Goal: Information Seeking & Learning: Learn about a topic

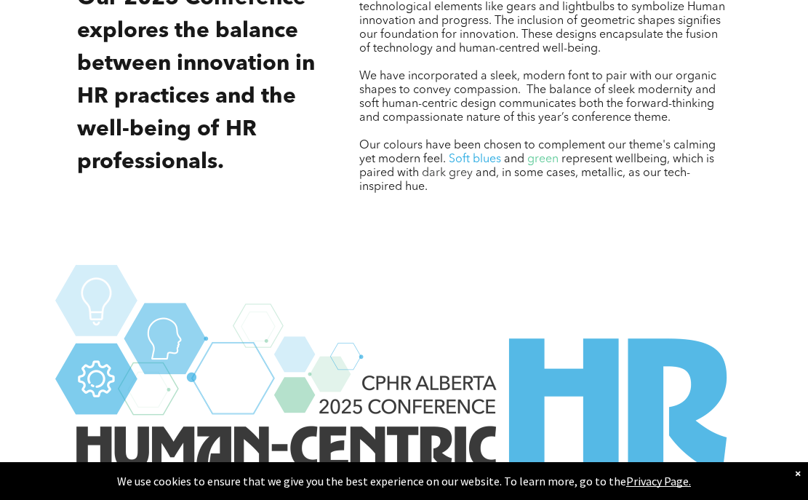
scroll to position [2052, 0]
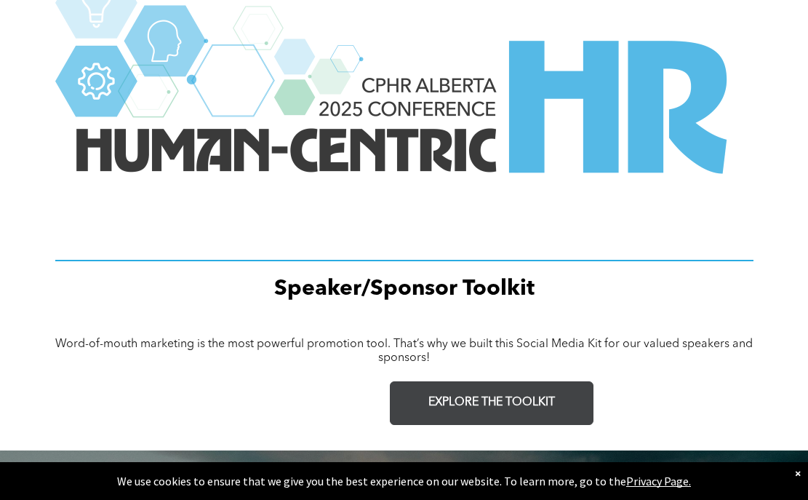
click at [476, 410] on link "EXPLORE THE TOOLKIT" at bounding box center [492, 403] width 204 height 44
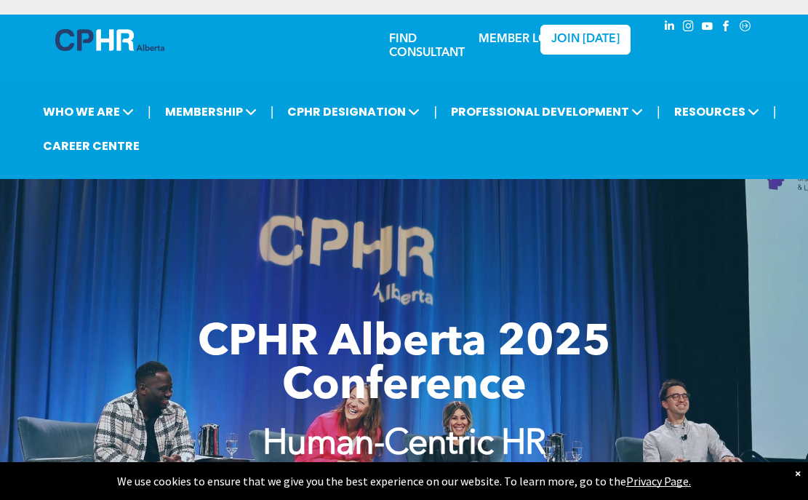
scroll to position [110, 0]
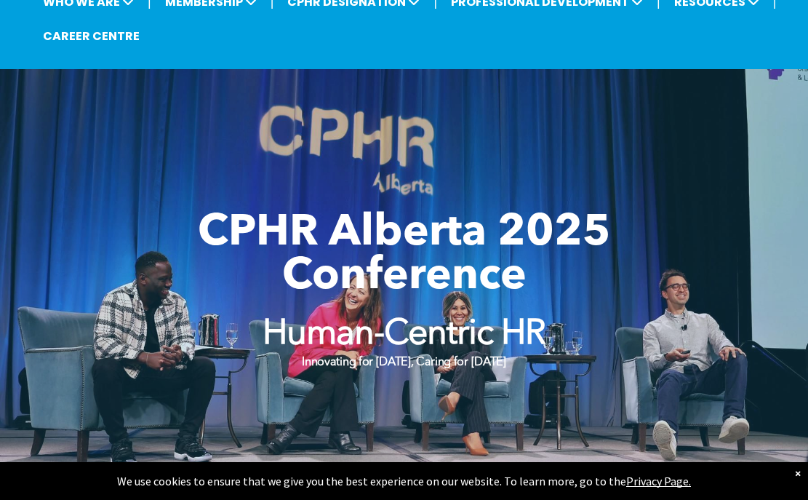
click at [387, 288] on span "CPHR Alberta 2025 Conference" at bounding box center [404, 255] width 413 height 87
click at [378, 196] on div "CPHR Alberta 2025 Conference Human-Centric HR Innovating for Tomorrow, Caring f…" at bounding box center [404, 291] width 699 height 196
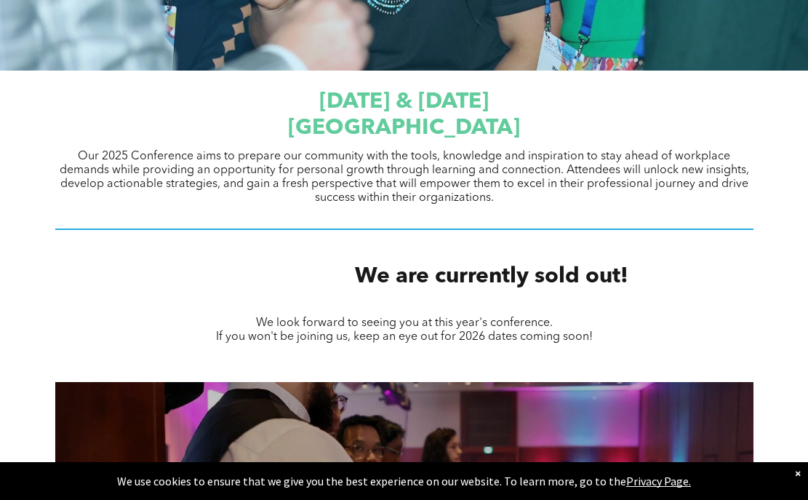
scroll to position [0, 0]
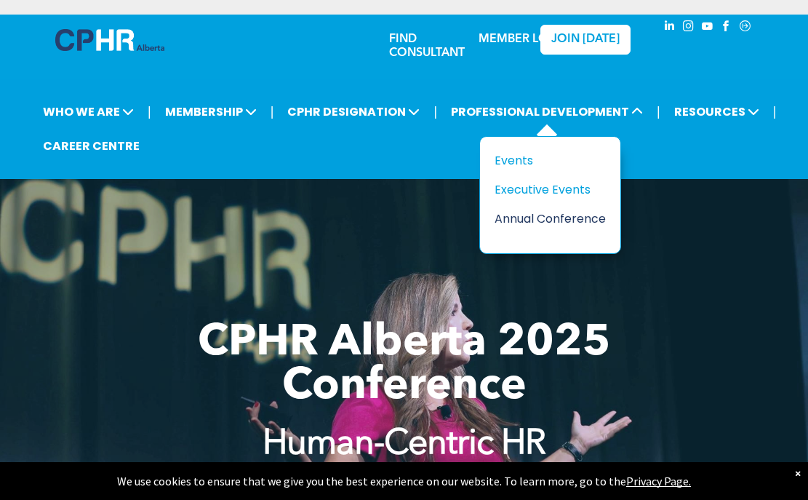
click at [576, 220] on div "Annual Conference" at bounding box center [545, 219] width 100 height 18
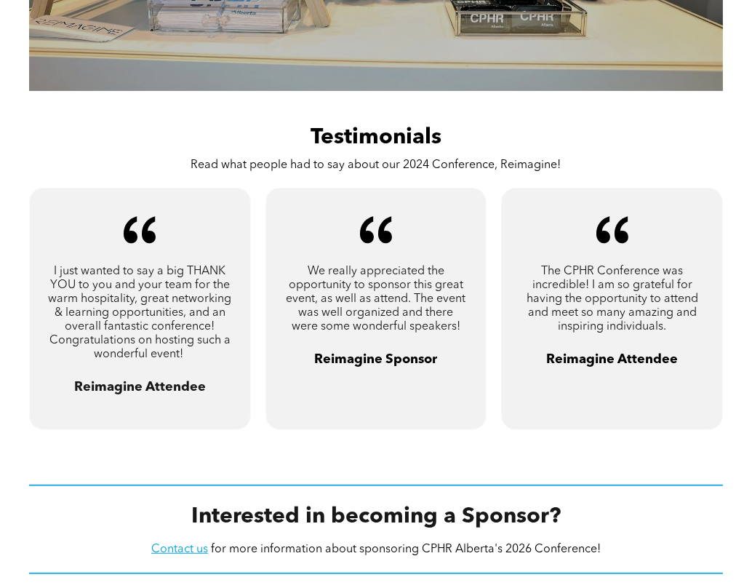
scroll to position [739, 0]
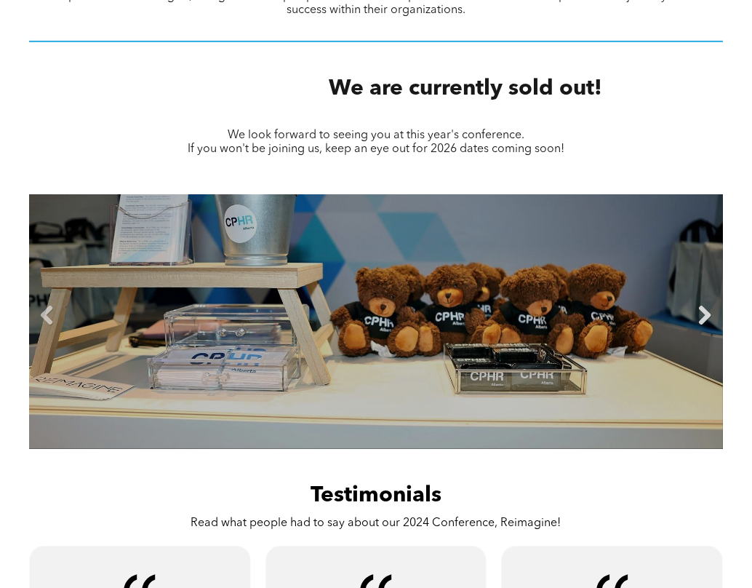
click at [709, 314] on link "Next" at bounding box center [705, 317] width 22 height 22
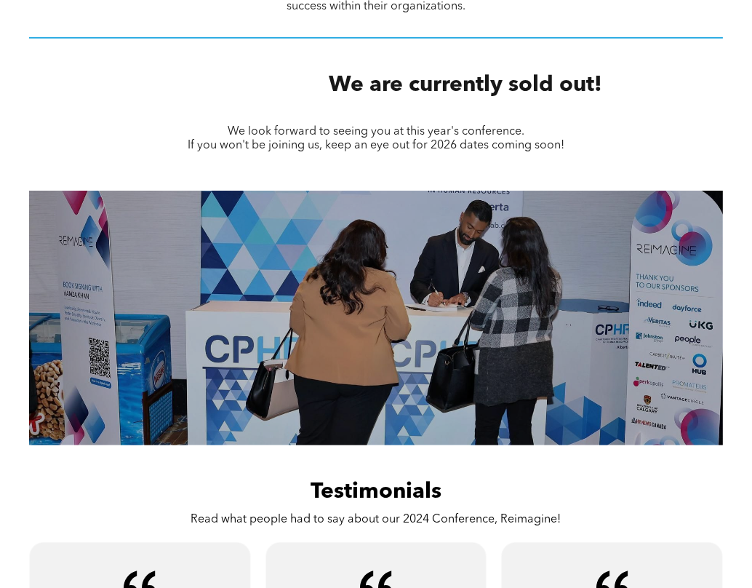
scroll to position [746, 0]
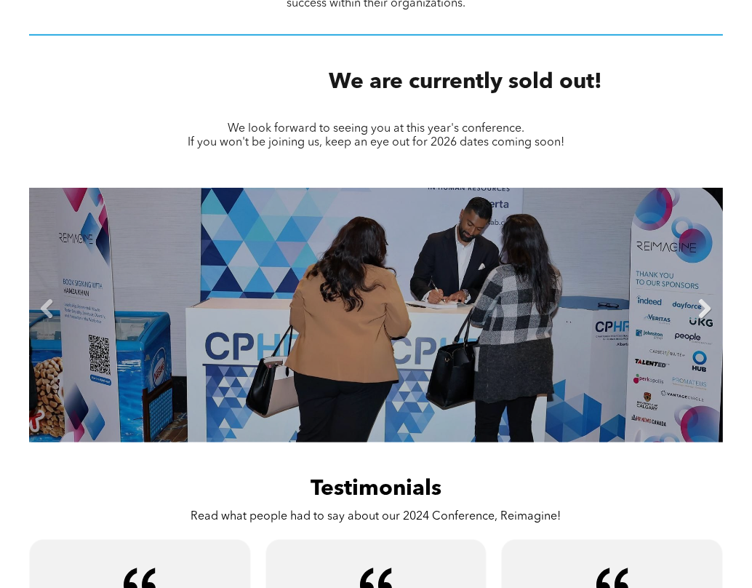
click at [707, 304] on link "Next" at bounding box center [705, 310] width 22 height 22
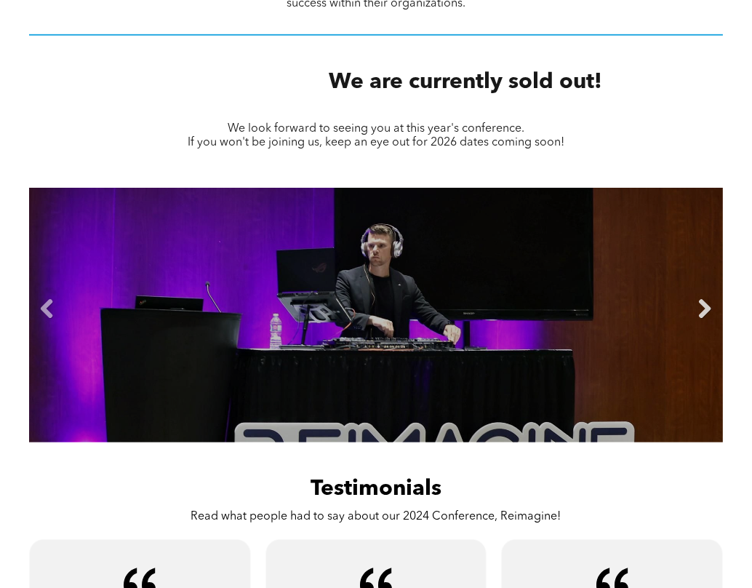
click at [700, 306] on link "Next" at bounding box center [705, 310] width 22 height 22
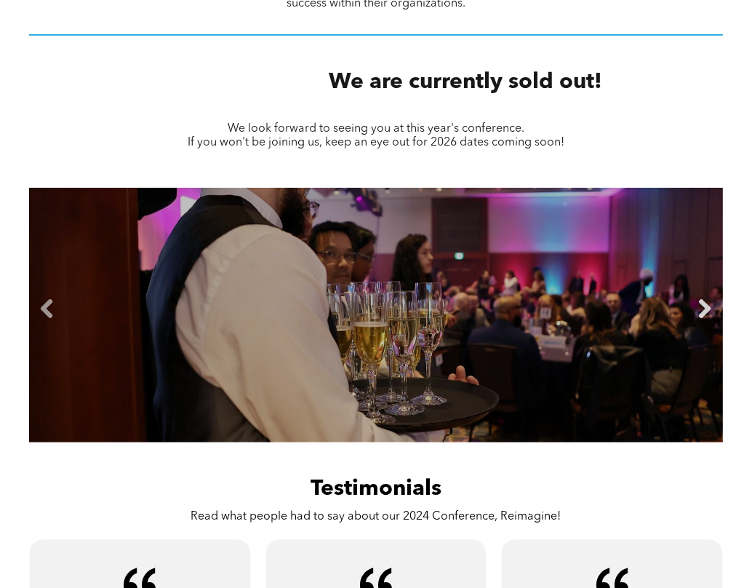
click at [700, 306] on link "Next" at bounding box center [705, 310] width 22 height 22
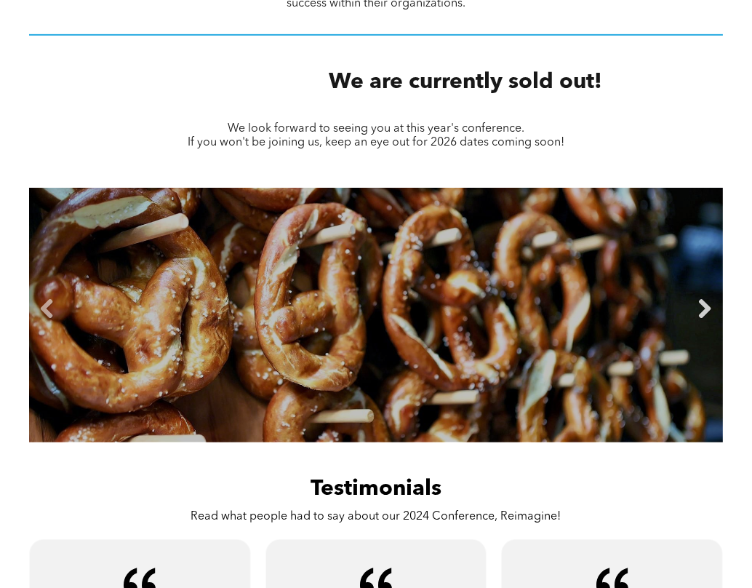
click at [700, 306] on link "Next" at bounding box center [705, 310] width 22 height 22
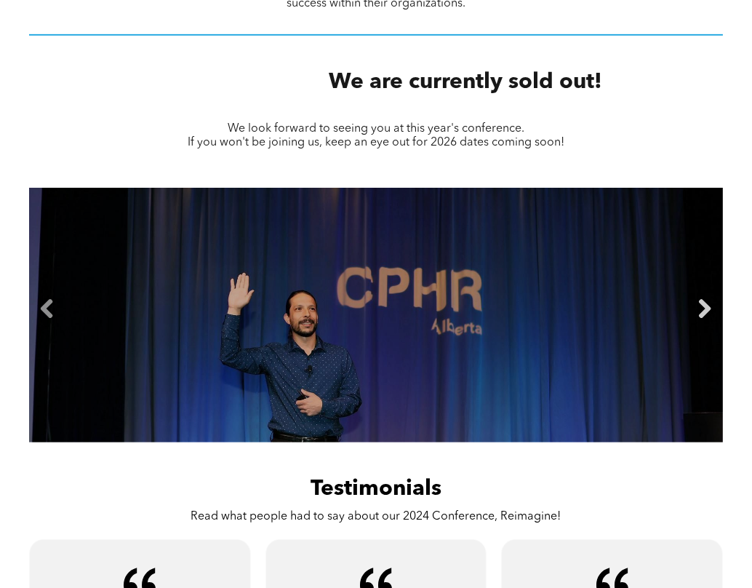
click at [700, 306] on link "Next" at bounding box center [705, 310] width 22 height 22
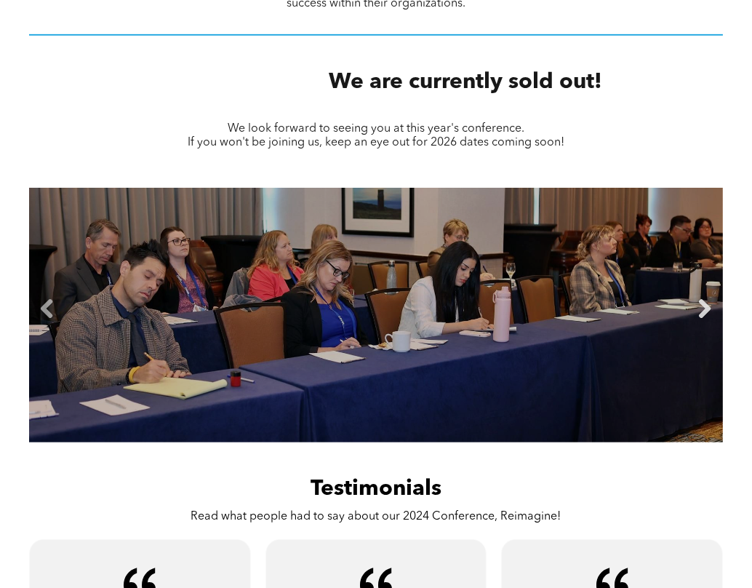
click at [701, 306] on link "Next" at bounding box center [705, 310] width 22 height 22
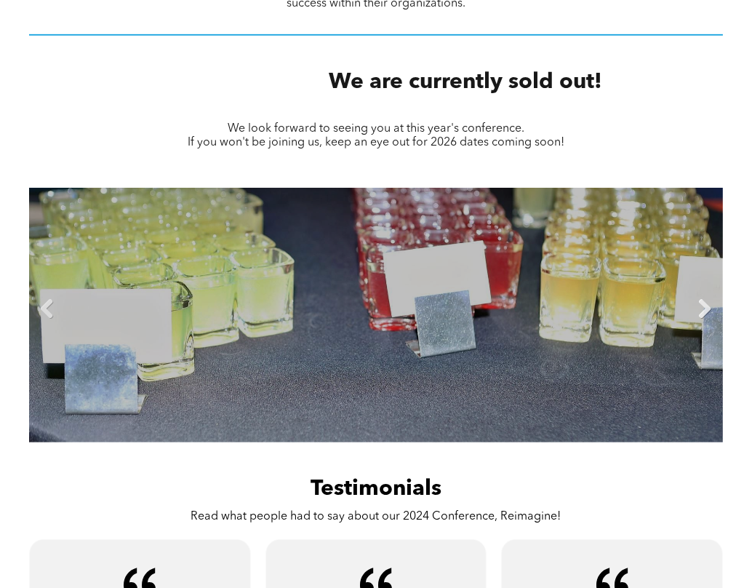
click at [701, 306] on link "Next" at bounding box center [705, 310] width 22 height 22
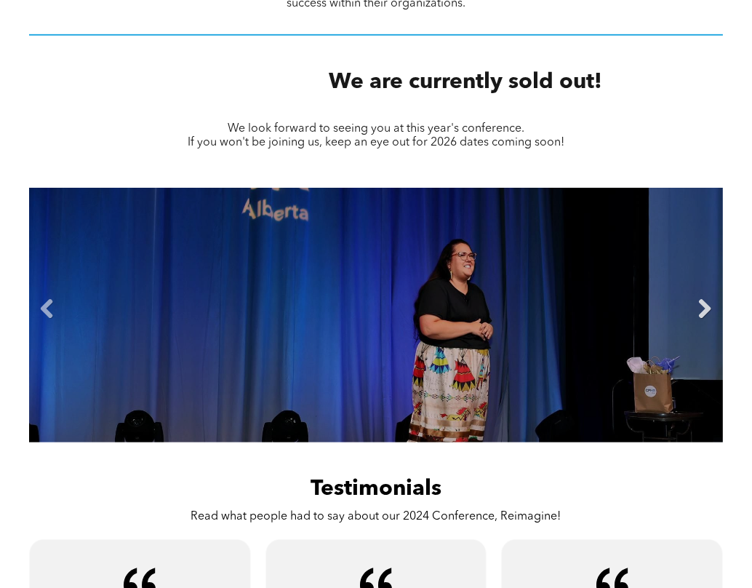
click at [701, 306] on link "Next" at bounding box center [705, 310] width 22 height 22
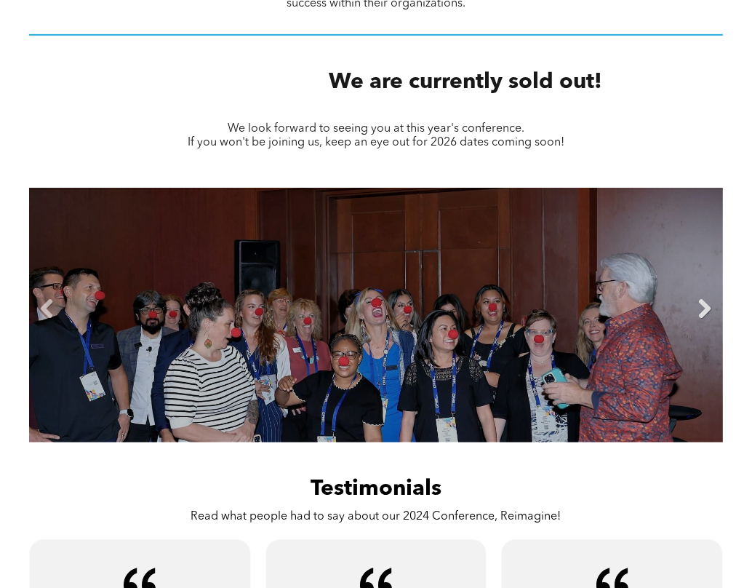
click at [702, 306] on link "Next" at bounding box center [705, 310] width 22 height 22
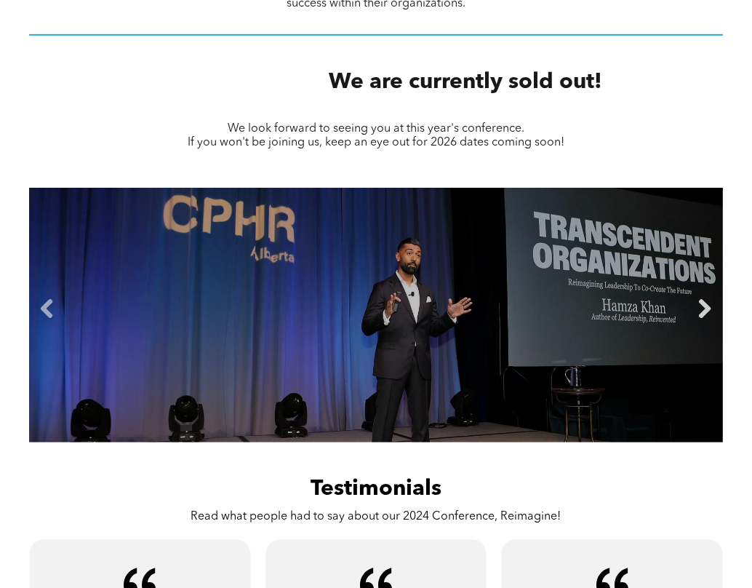
click at [702, 306] on link "Next" at bounding box center [705, 310] width 22 height 22
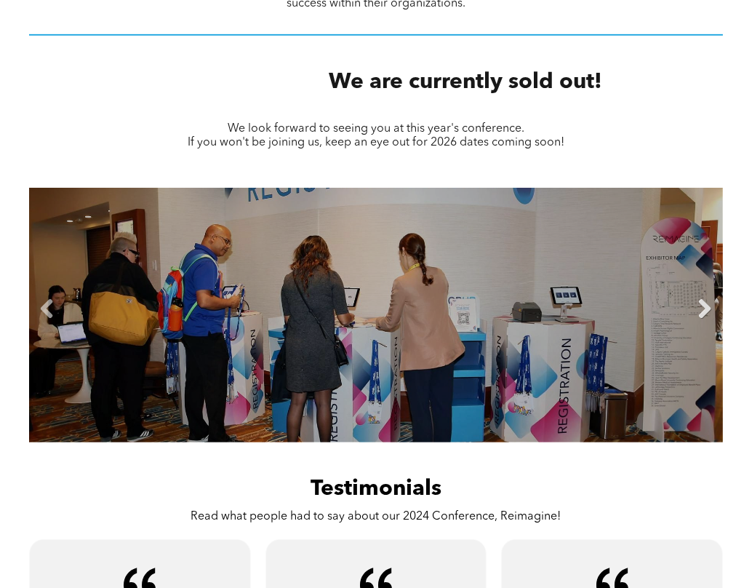
click at [702, 306] on link "Next" at bounding box center [705, 310] width 22 height 22
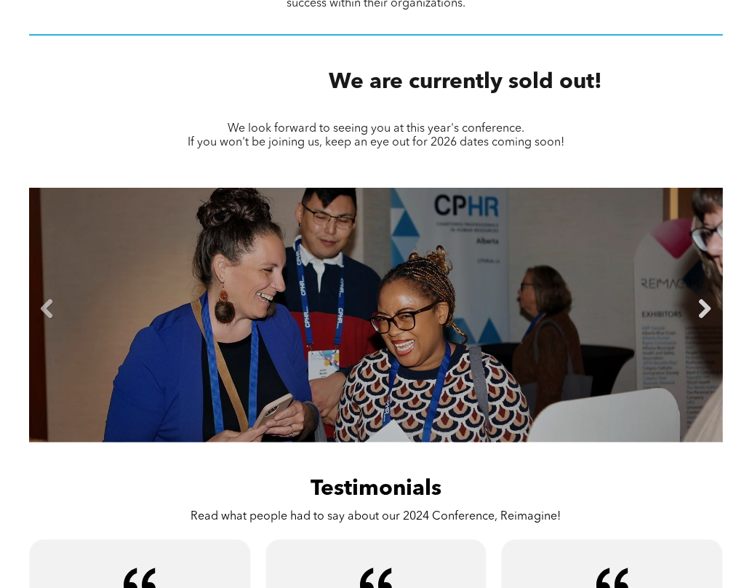
click at [704, 306] on link "Next" at bounding box center [705, 310] width 22 height 22
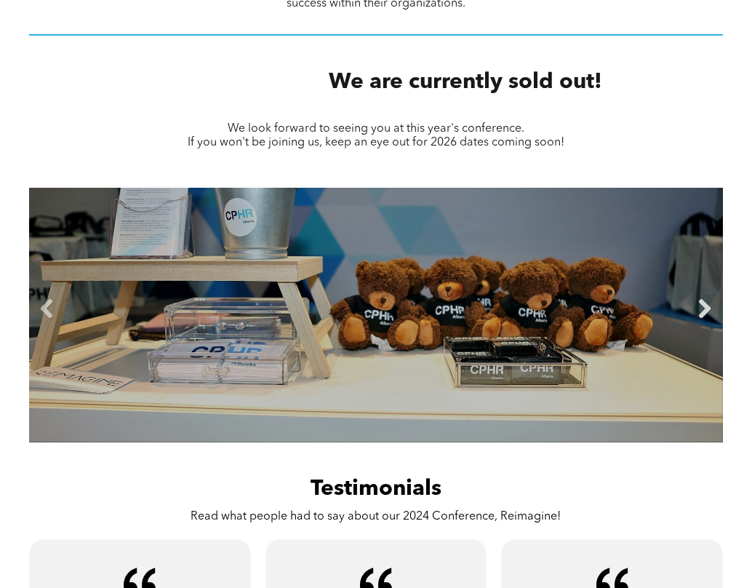
click at [704, 306] on link "Next" at bounding box center [705, 310] width 22 height 22
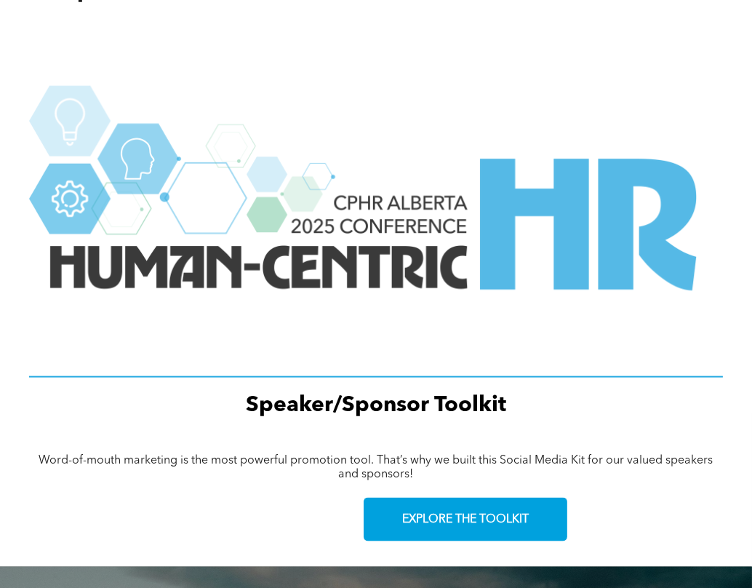
scroll to position [2274, 0]
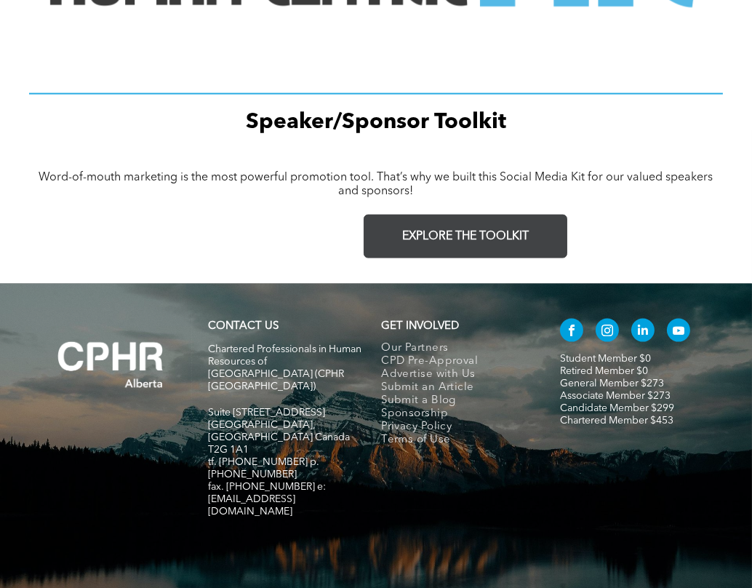
click at [415, 230] on span "EXPLORE THE TOOLKIT" at bounding box center [465, 237] width 127 height 14
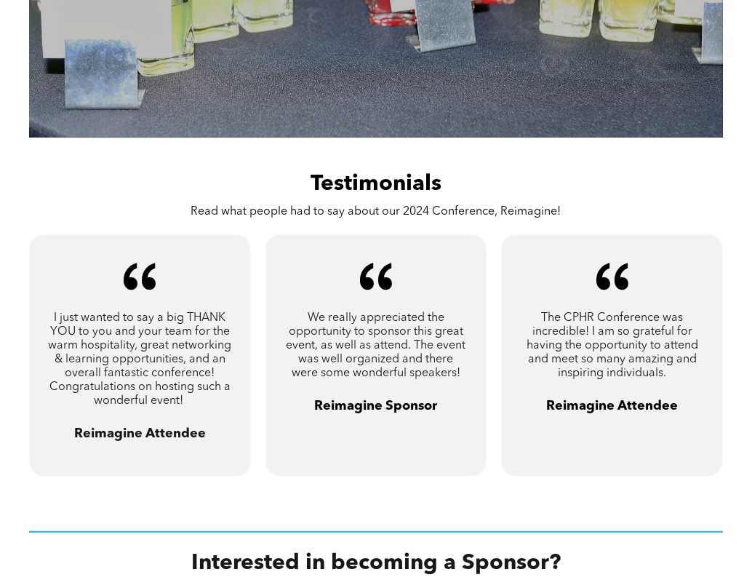
scroll to position [0, 0]
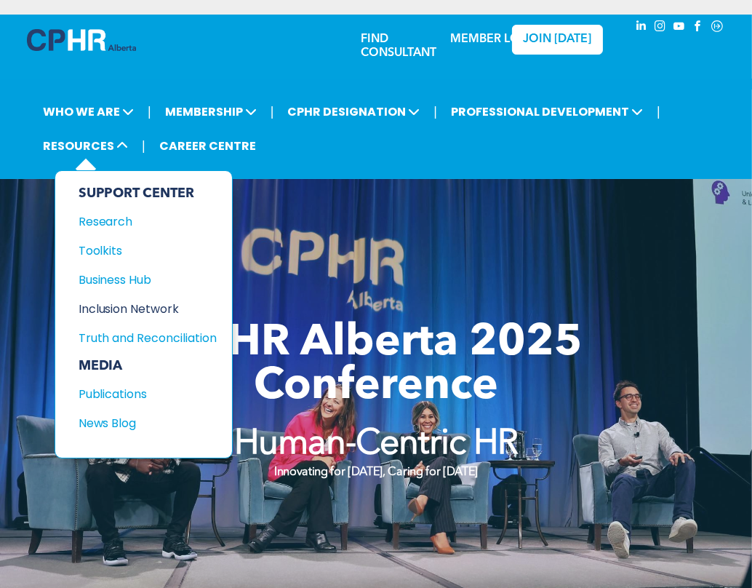
click at [114, 303] on div "Inclusion Network" at bounding box center [141, 309] width 125 height 18
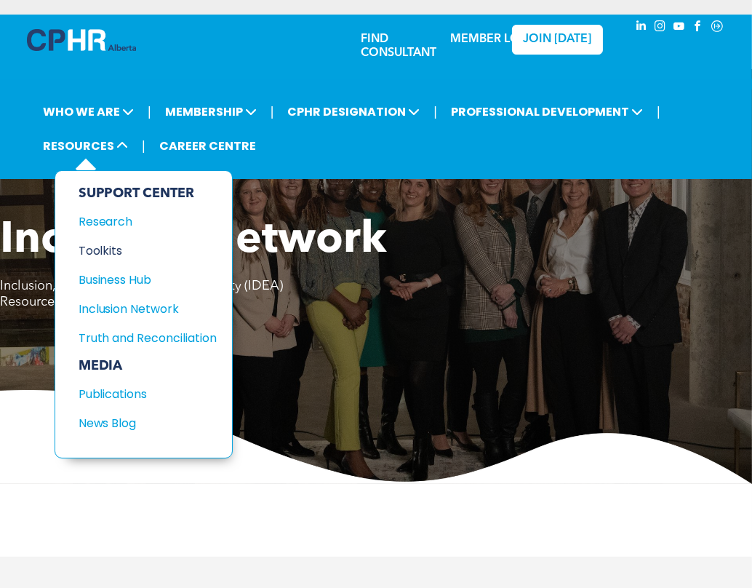
click at [101, 244] on div "Toolkits" at bounding box center [141, 251] width 125 height 18
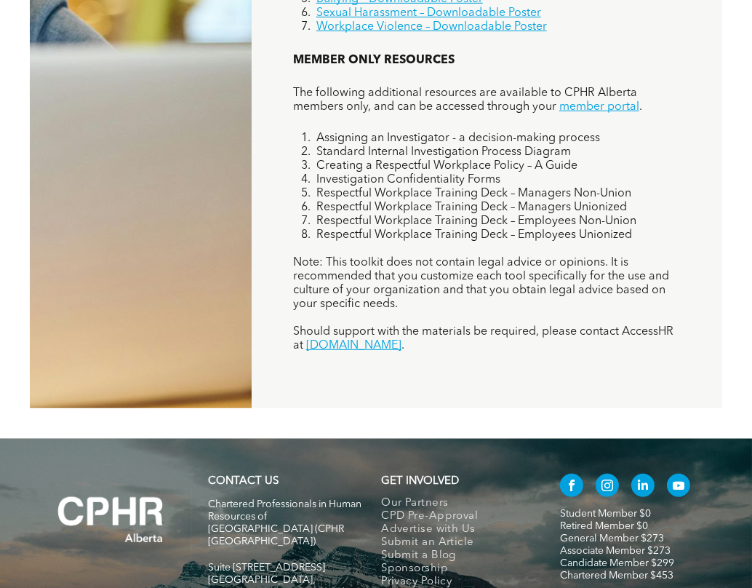
scroll to position [976, 0]
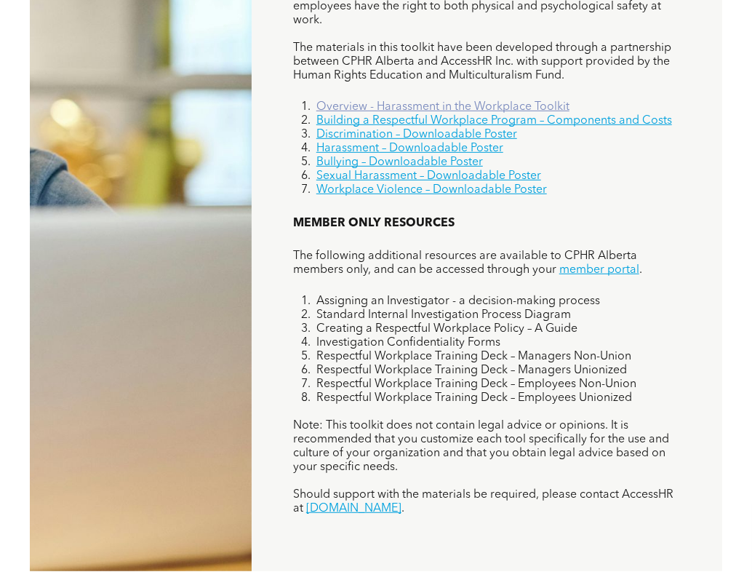
click at [369, 104] on link "Overview - Harassment in the Workplace Toolkit" at bounding box center [443, 107] width 253 height 12
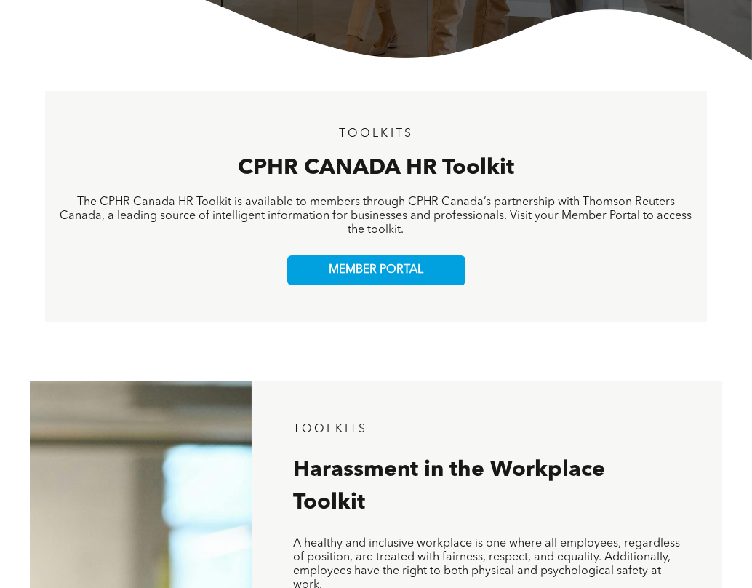
scroll to position [568, 0]
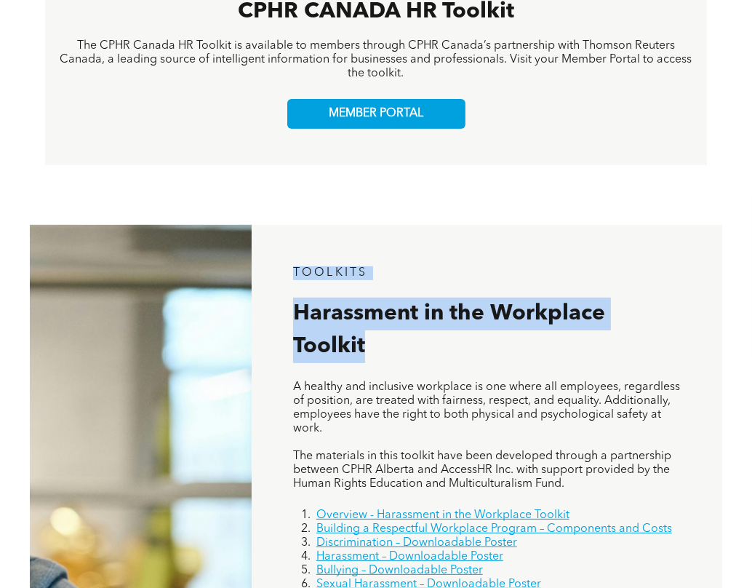
drag, startPoint x: 416, startPoint y: 370, endPoint x: 285, endPoint y: 263, distance: 169.1
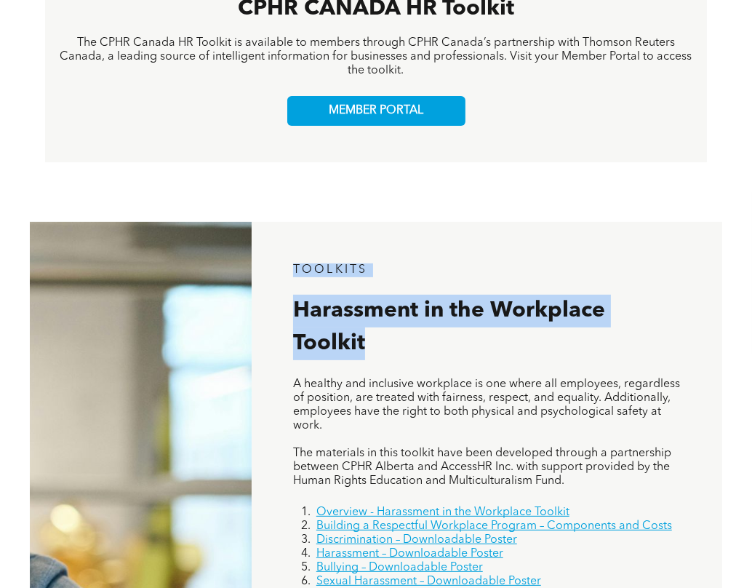
click at [493, 338] on h2 "Harassment in the Workplace Toolkit" at bounding box center [486, 327] width 386 height 65
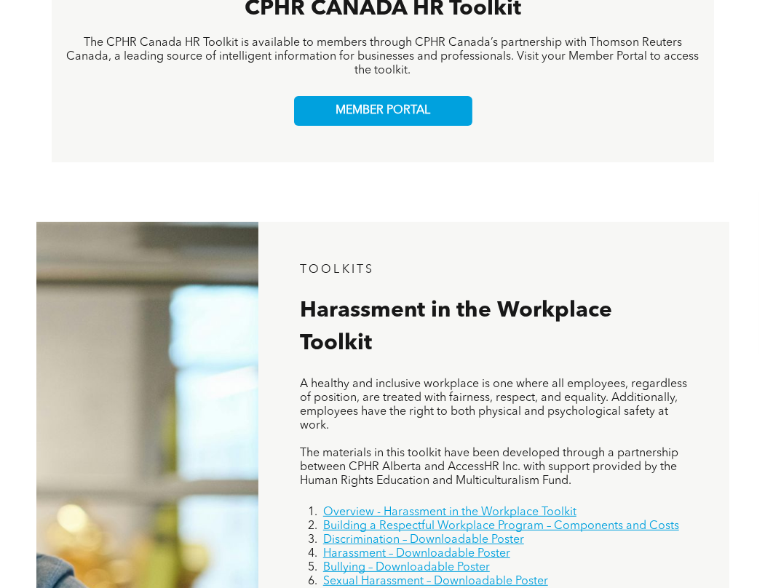
scroll to position [597, 0]
